Goal: Task Accomplishment & Management: Complete application form

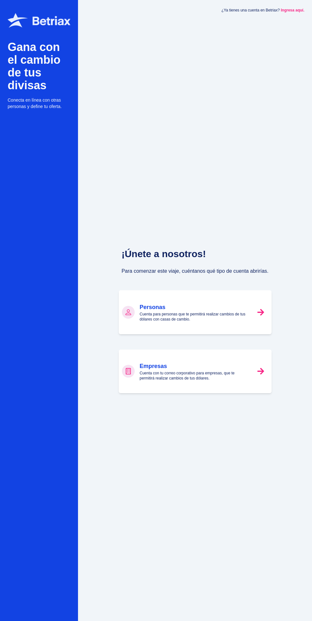
click at [243, 322] on div "Personas Cuenta para personas que te permitirá realizar cambios de tus dólares …" at bounding box center [195, 312] width 111 height 19
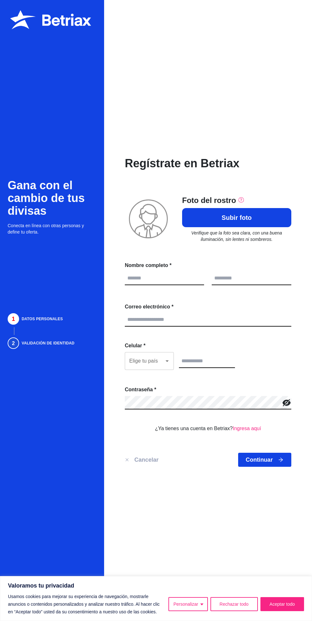
click at [178, 285] on input "text" at bounding box center [164, 278] width 79 height 13
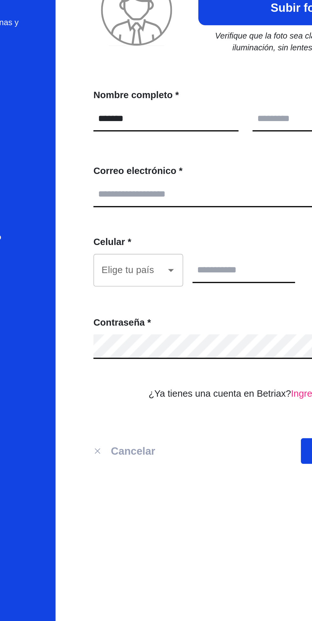
type input "******"
click at [219, 285] on input "text" at bounding box center [251, 278] width 79 height 13
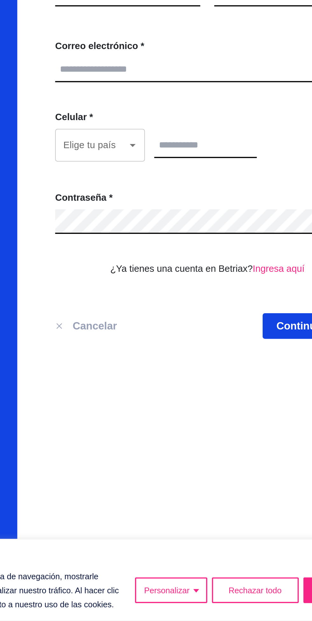
click at [160, 367] on input "Elige tu país" at bounding box center [145, 361] width 34 height 12
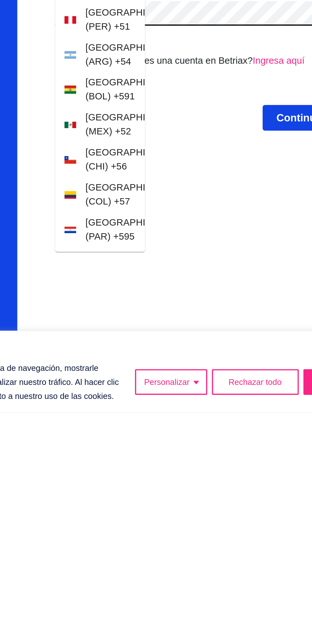
click at [197, 529] on div "Regístrate en Betriax Foto del rostro Subir foto Verifique que la foto sea clar…" at bounding box center [208, 310] width 208 height 621
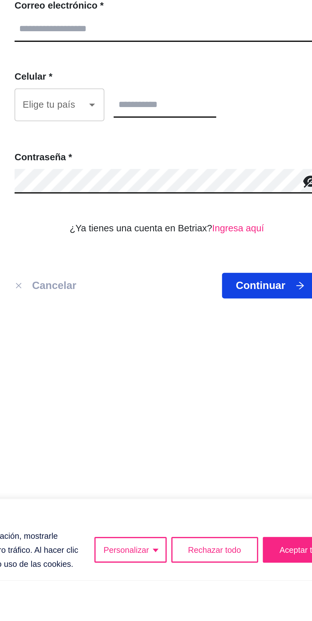
click at [274, 611] on button "Aceptar todo" at bounding box center [283, 604] width 44 height 14
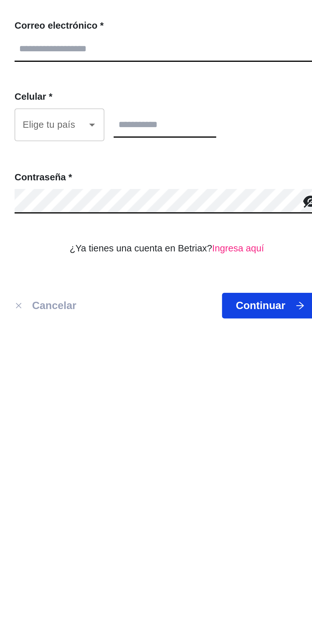
scroll to position [47, 0]
